Goal: Task Accomplishment & Management: Manage account settings

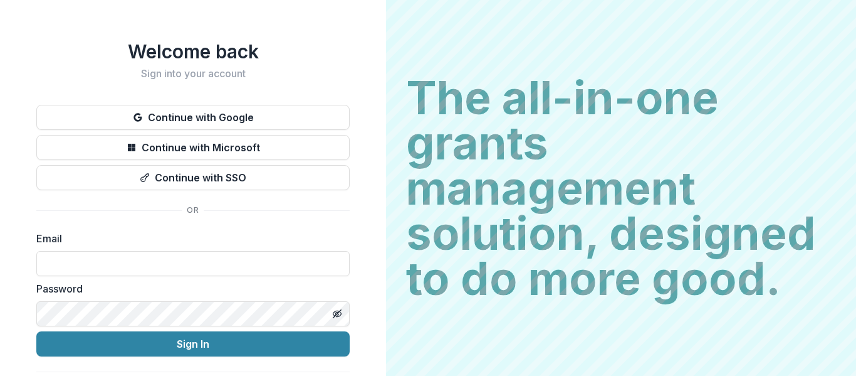
click at [0, 233] on div "Welcome back Sign into your account Continue with Google Continue with Microsof…" at bounding box center [193, 200] width 386 height 400
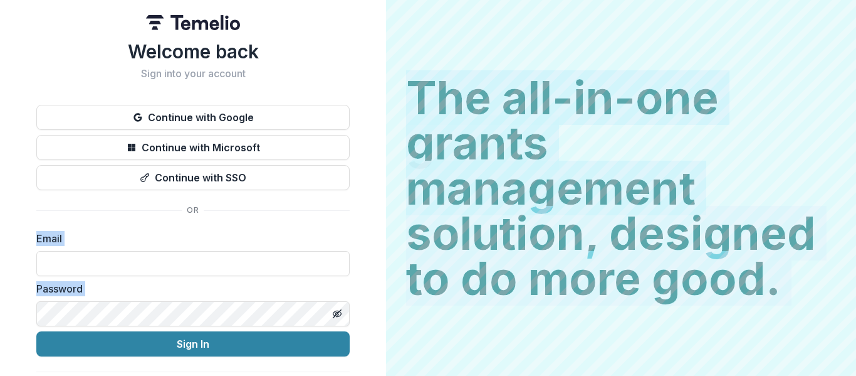
drag, startPoint x: 381, startPoint y: 192, endPoint x: 389, endPoint y: 248, distance: 57.0
click at [389, 248] on div "Welcome back Sign into your account Continue with Google Continue with Microsof…" at bounding box center [428, 188] width 856 height 376
click at [110, 270] on input at bounding box center [192, 263] width 313 height 25
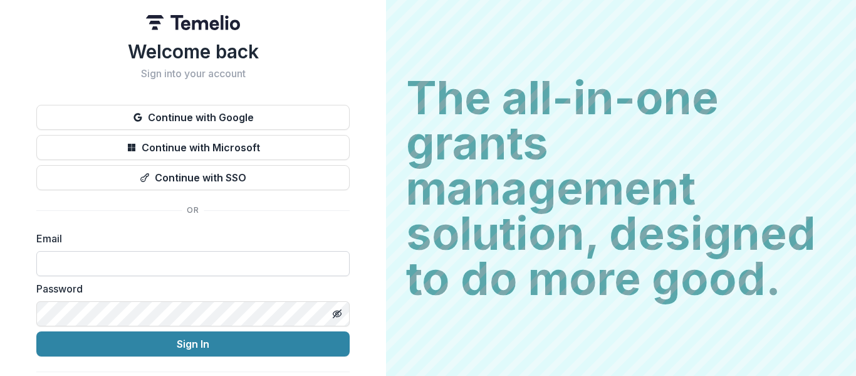
type input "**********"
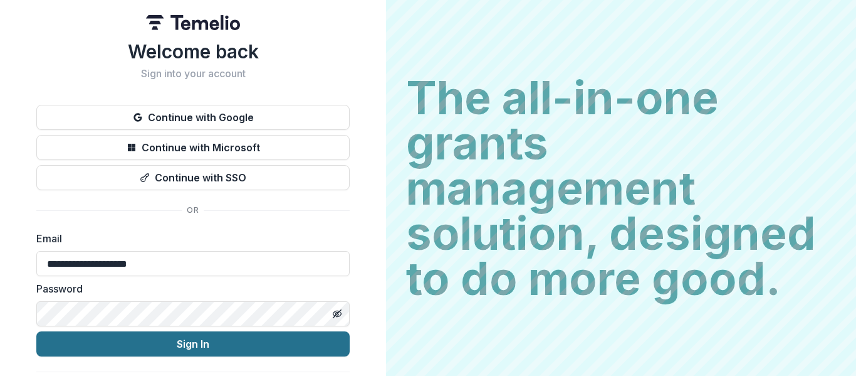
click at [149, 341] on button "Sign In" at bounding box center [192, 343] width 313 height 25
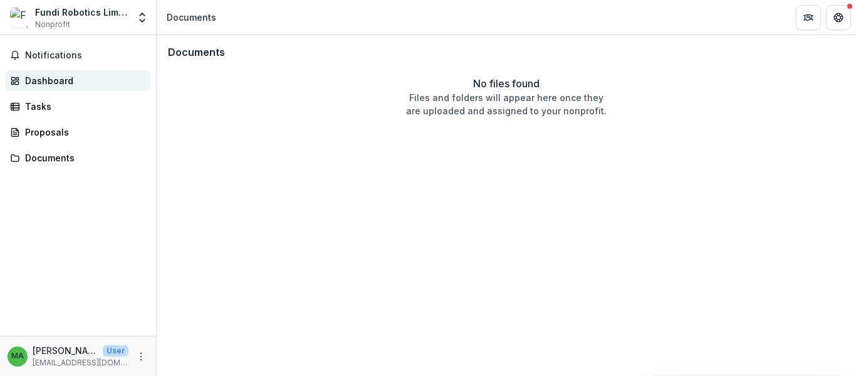
click at [55, 79] on div "Dashboard" at bounding box center [83, 80] width 116 height 13
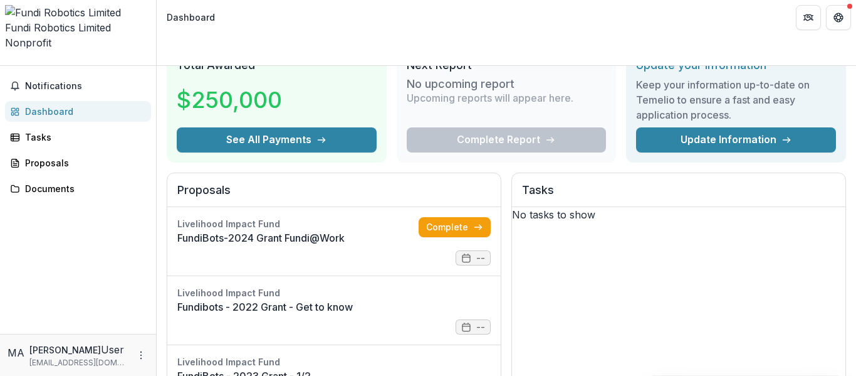
scroll to position [58, 0]
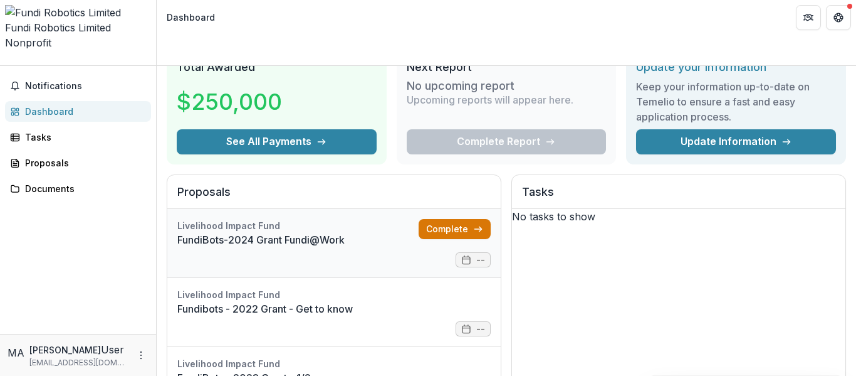
click at [431, 219] on link "Complete" at bounding box center [455, 229] width 72 height 20
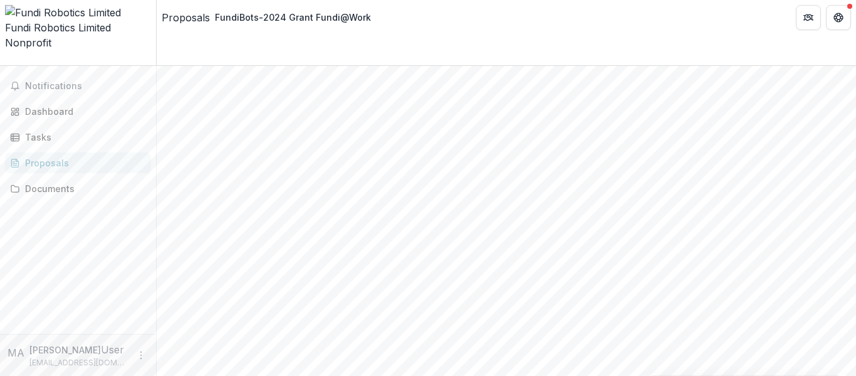
scroll to position [158, 0]
click at [57, 156] on div "Proposals" at bounding box center [83, 162] width 116 height 13
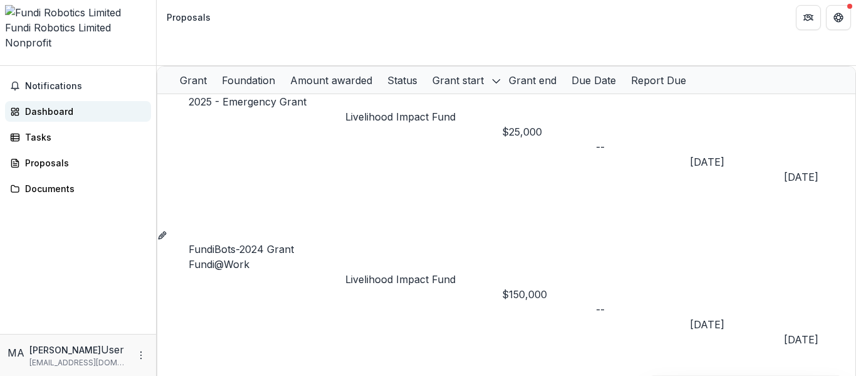
click at [69, 105] on div "Dashboard" at bounding box center [83, 111] width 116 height 13
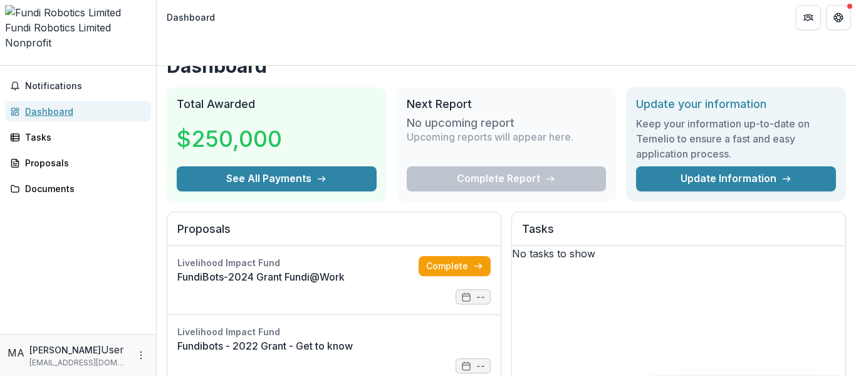
scroll to position [14, 0]
